Goal: Transaction & Acquisition: Download file/media

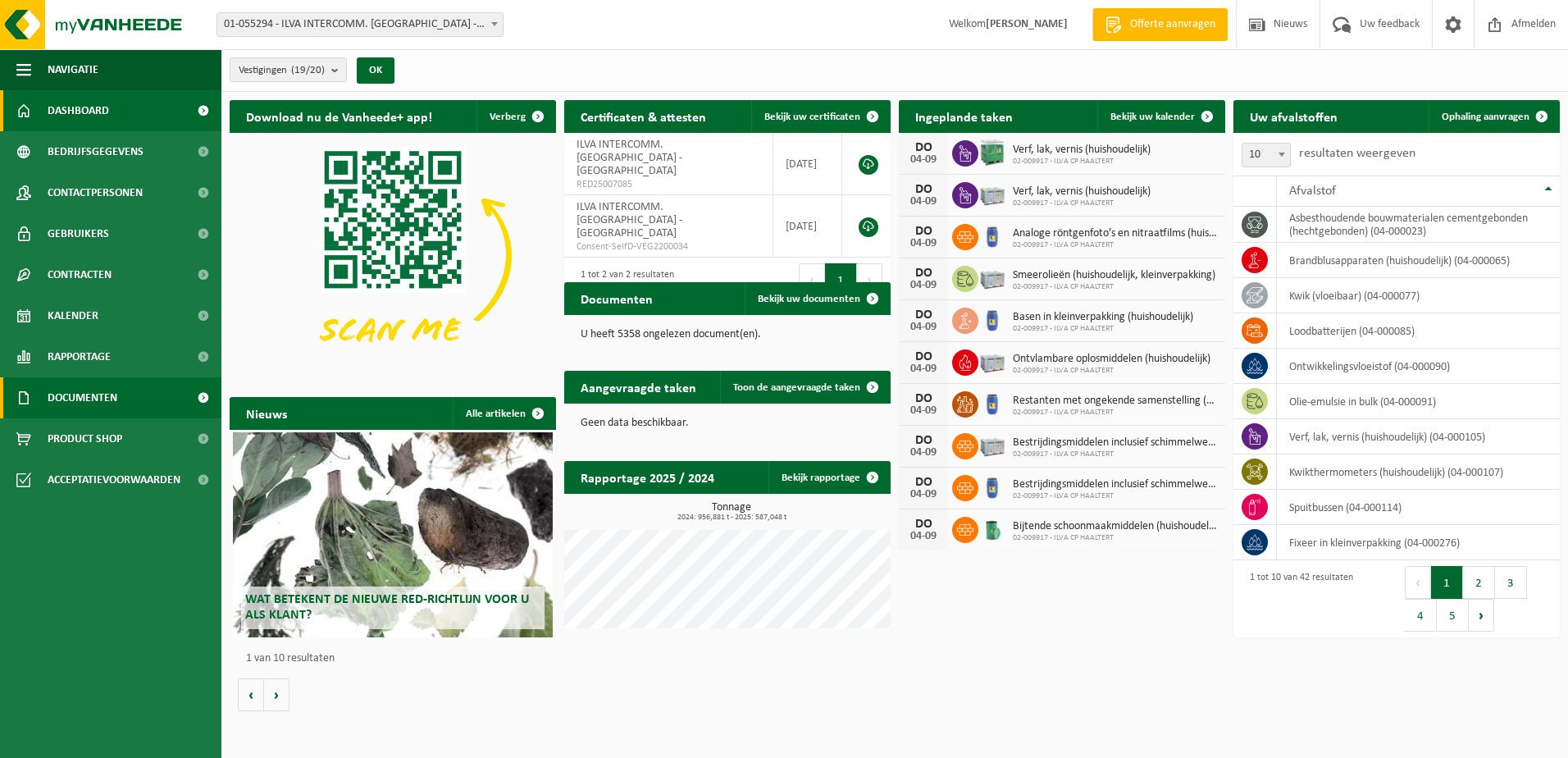
click at [73, 399] on span "Documenten" at bounding box center [82, 398] width 70 height 41
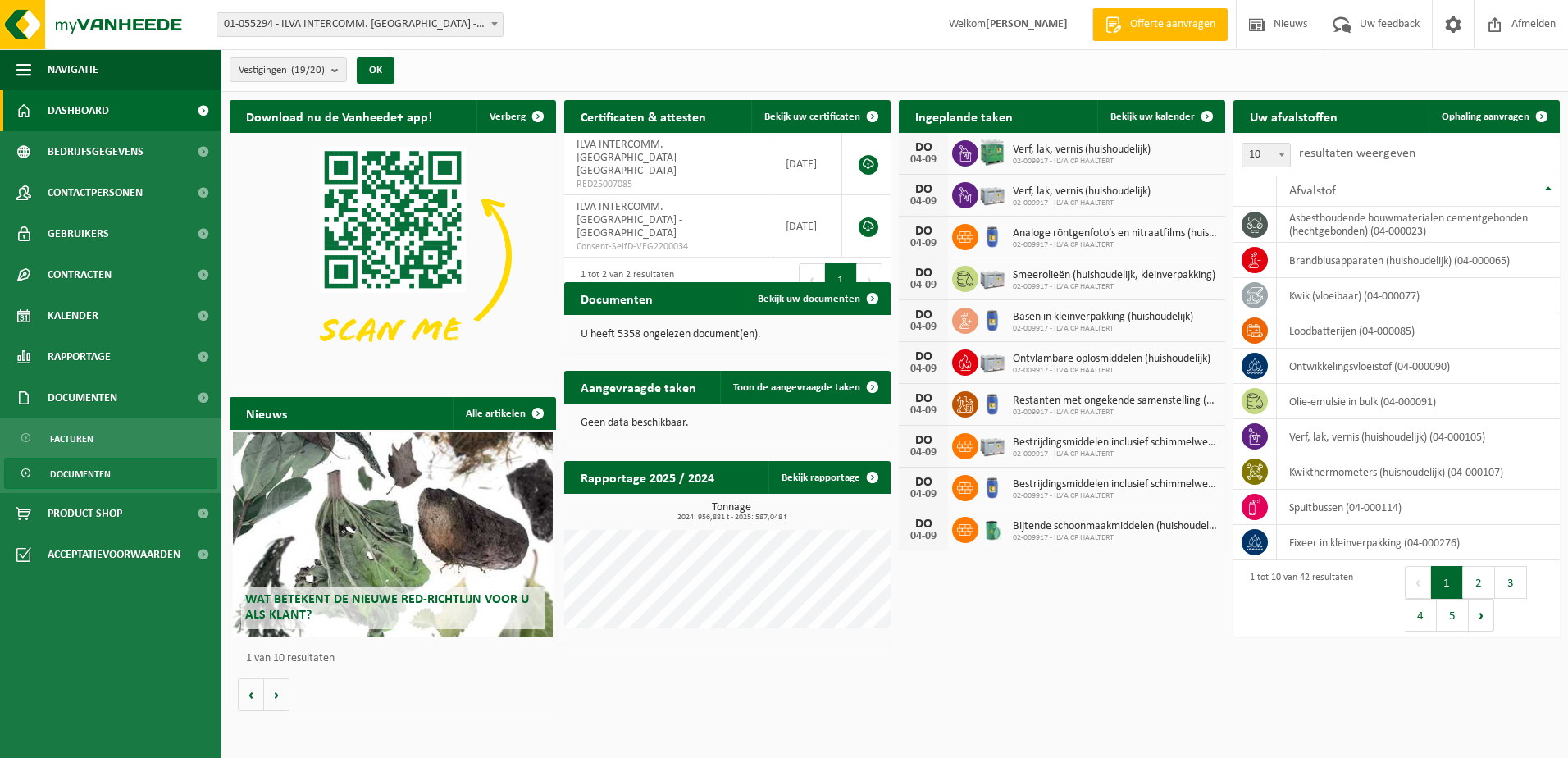
click at [92, 468] on span "Documenten" at bounding box center [79, 474] width 60 height 32
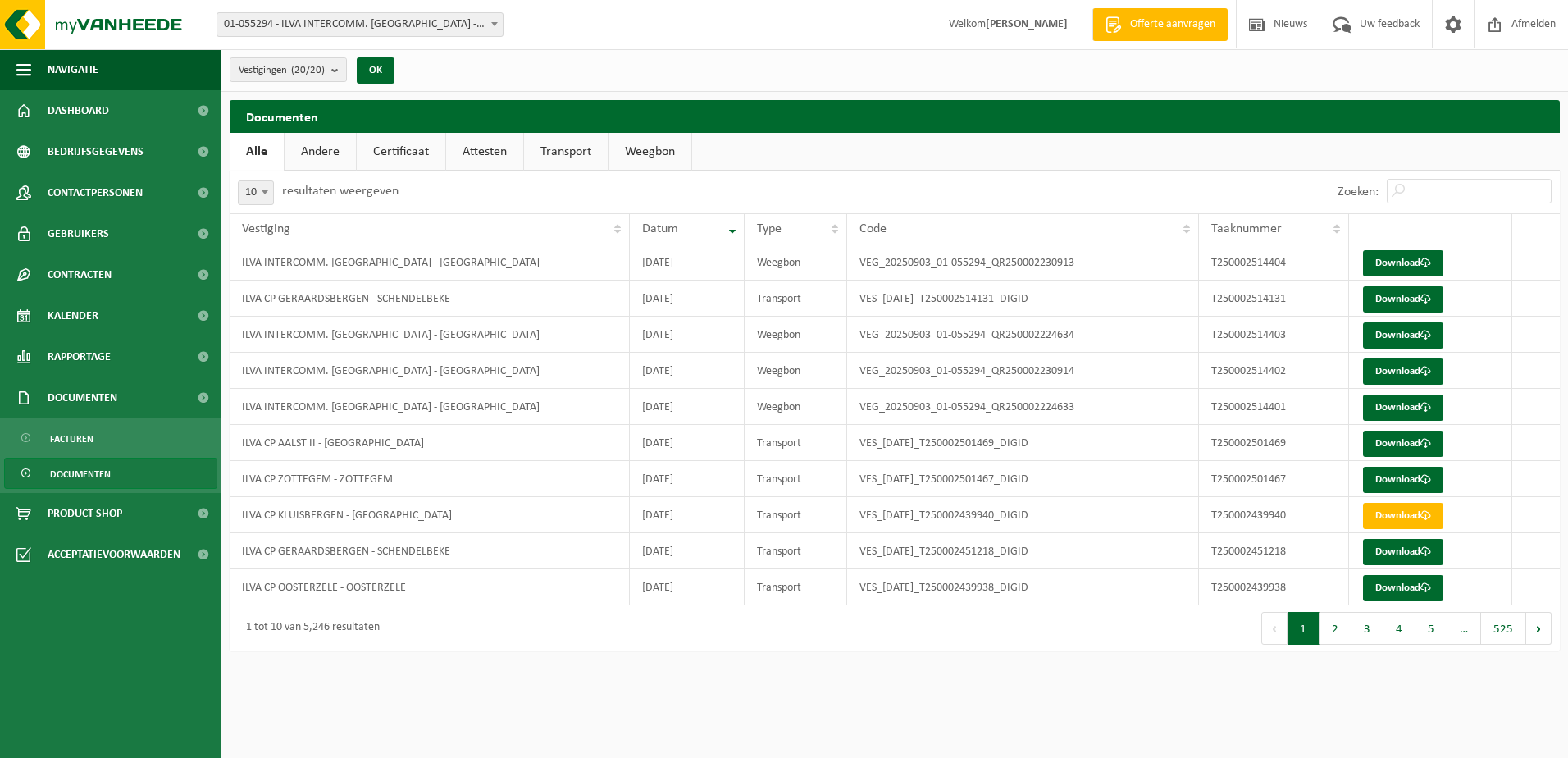
click at [643, 153] on link "Weegbon" at bounding box center [650, 151] width 83 height 37
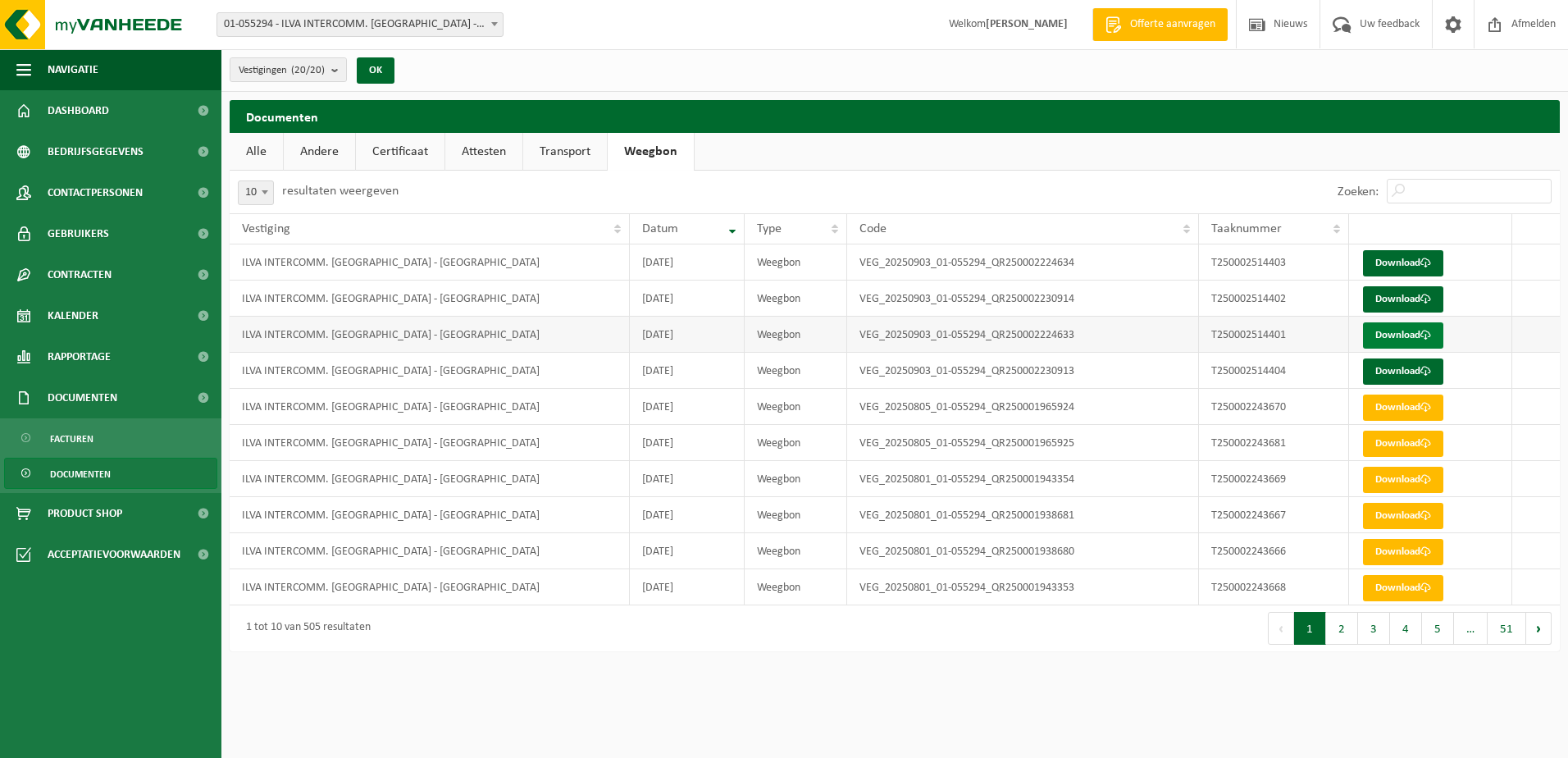
click at [1398, 335] on link "Download" at bounding box center [1404, 335] width 80 height 26
click at [1400, 297] on link "Download" at bounding box center [1404, 298] width 80 height 26
click at [1405, 259] on link "Download" at bounding box center [1404, 263] width 80 height 26
click at [1388, 367] on link "Download" at bounding box center [1404, 371] width 80 height 26
click at [67, 428] on span "Facturen" at bounding box center [71, 439] width 43 height 32
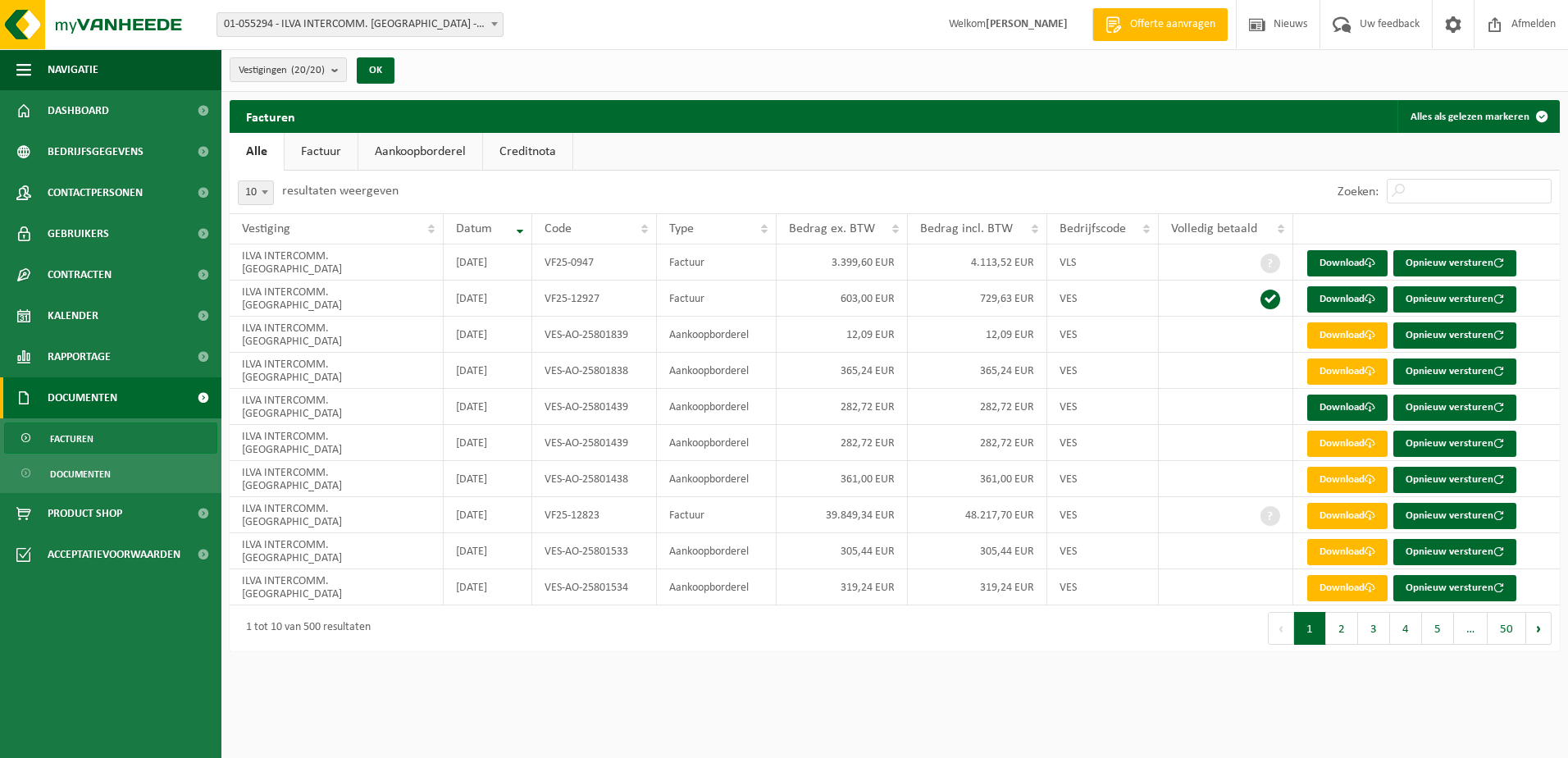
click at [419, 153] on link "Aankoopborderel" at bounding box center [421, 151] width 124 height 37
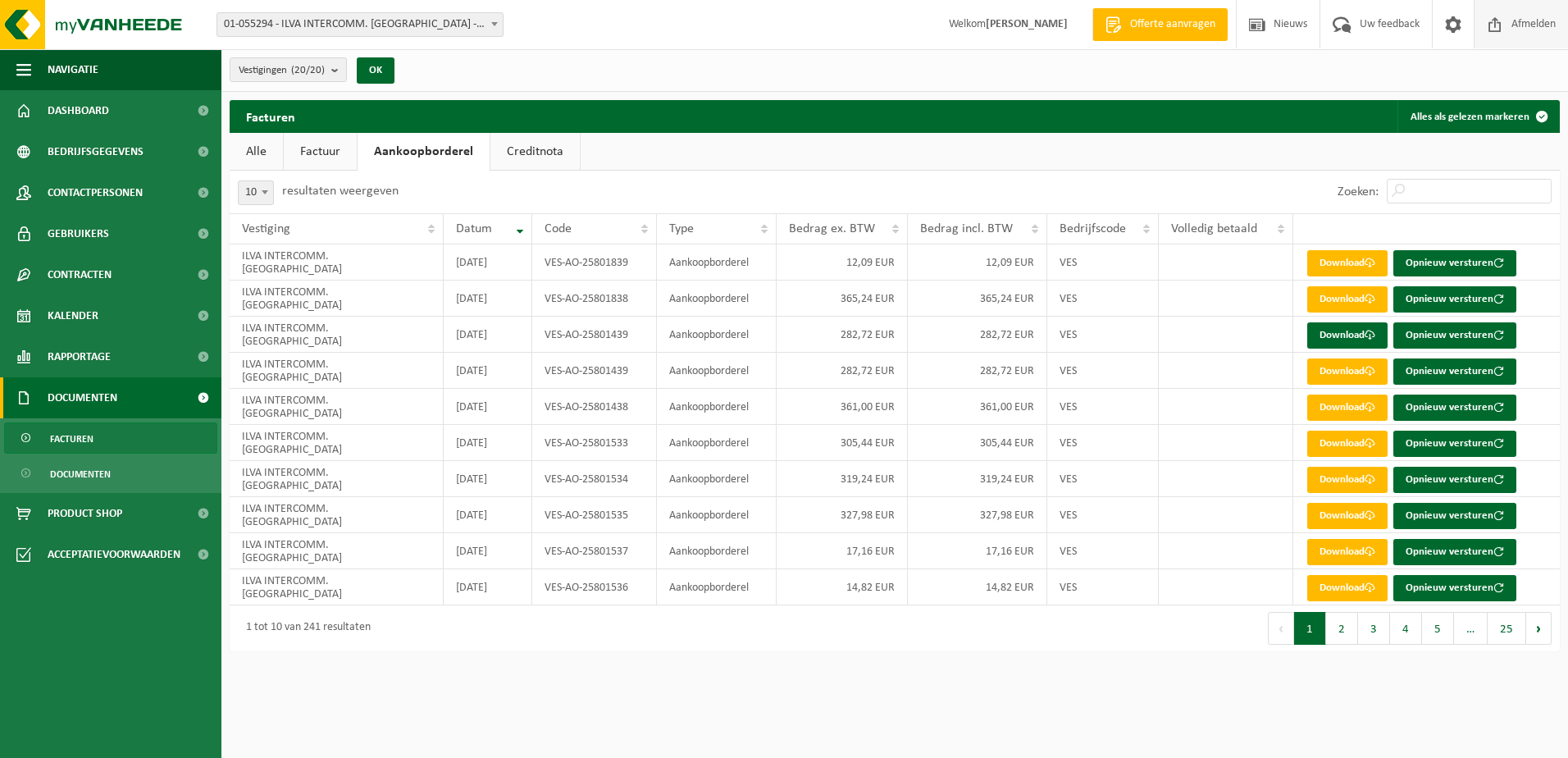
click at [1520, 22] on span "Afmelden" at bounding box center [1534, 24] width 53 height 49
